Goal: Task Accomplishment & Management: Complete application form

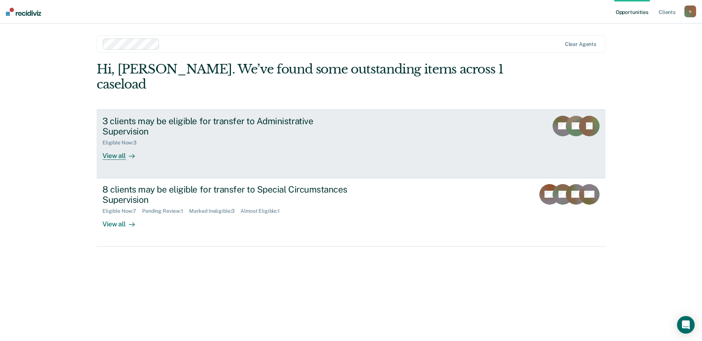
click at [121, 149] on div "View all" at bounding box center [122, 153] width 41 height 14
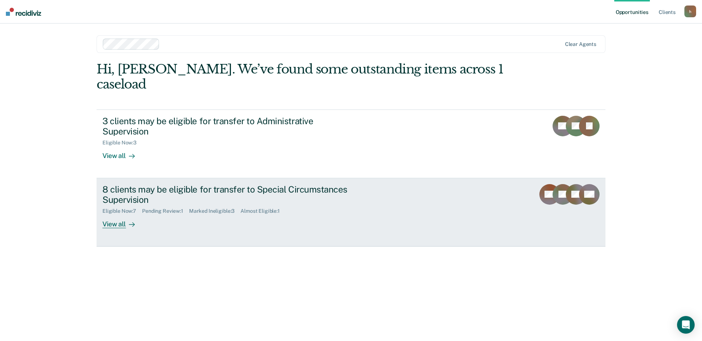
click at [111, 214] on div "View all" at bounding box center [122, 221] width 41 height 14
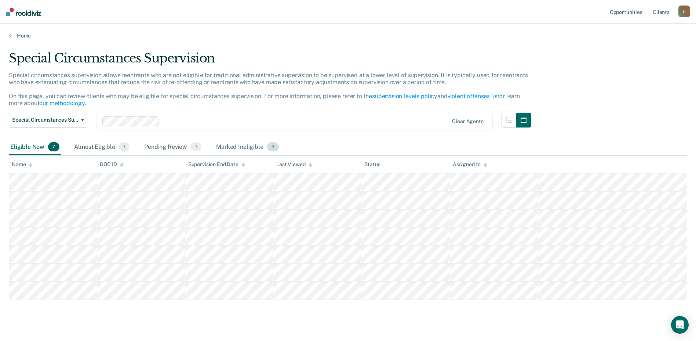
click at [231, 145] on div "Marked Ineligible 3" at bounding box center [248, 147] width 66 height 16
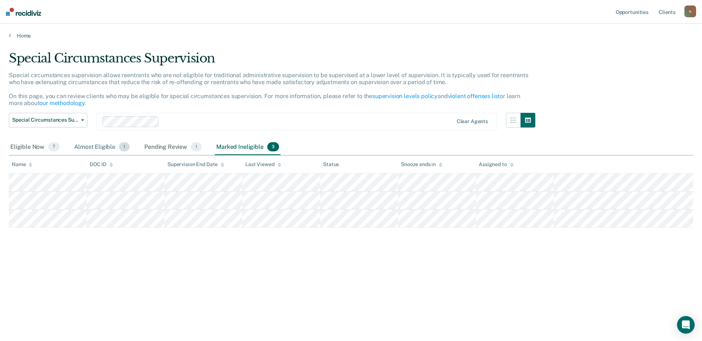
click at [88, 149] on div "Almost Eligible 1" at bounding box center [102, 147] width 58 height 16
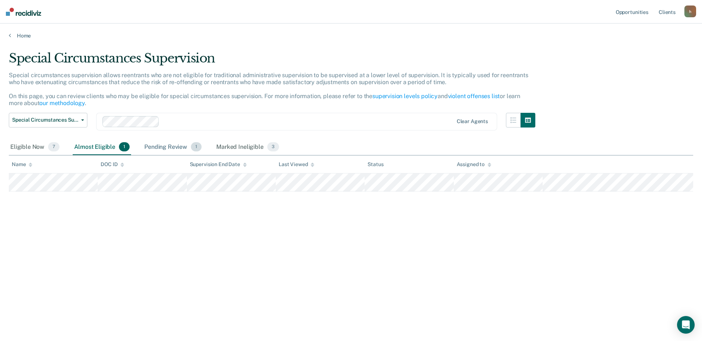
click at [151, 149] on div "Pending Review 1" at bounding box center [173, 147] width 60 height 16
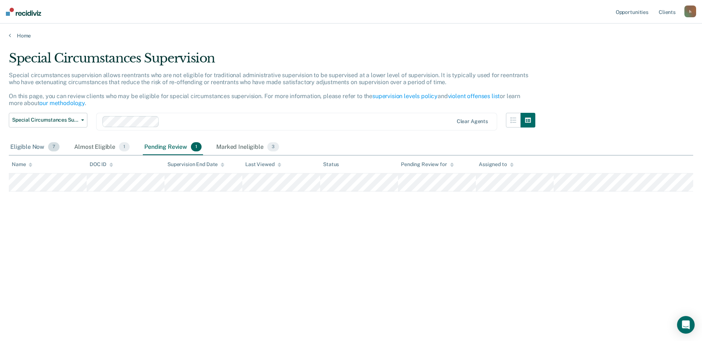
click at [15, 147] on div "Eligible Now 7" at bounding box center [35, 147] width 52 height 16
